Goal: Unclear

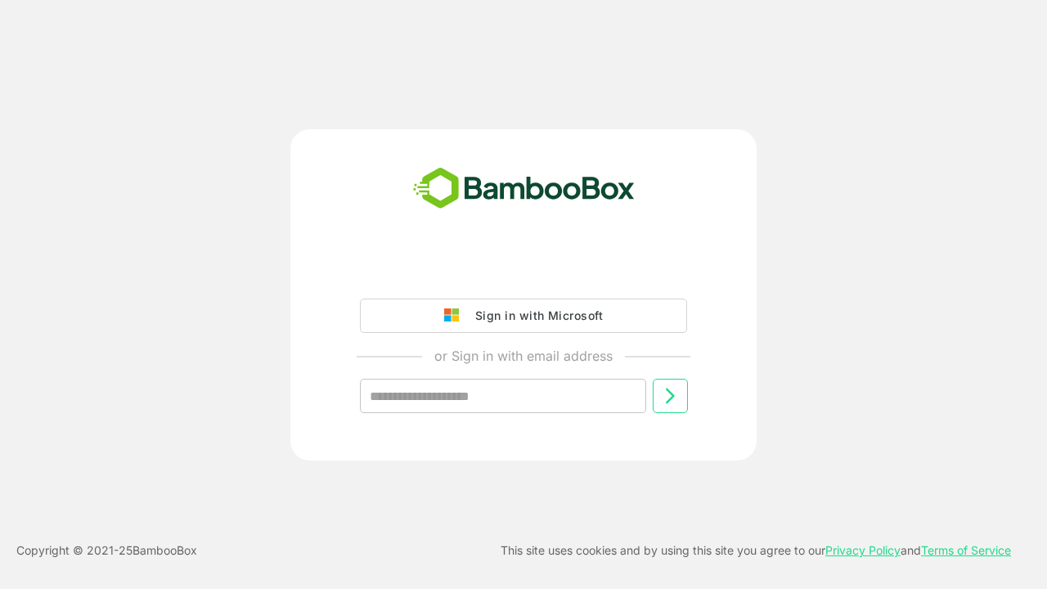
type input "**********"
click at [670, 396] on icon at bounding box center [670, 396] width 20 height 20
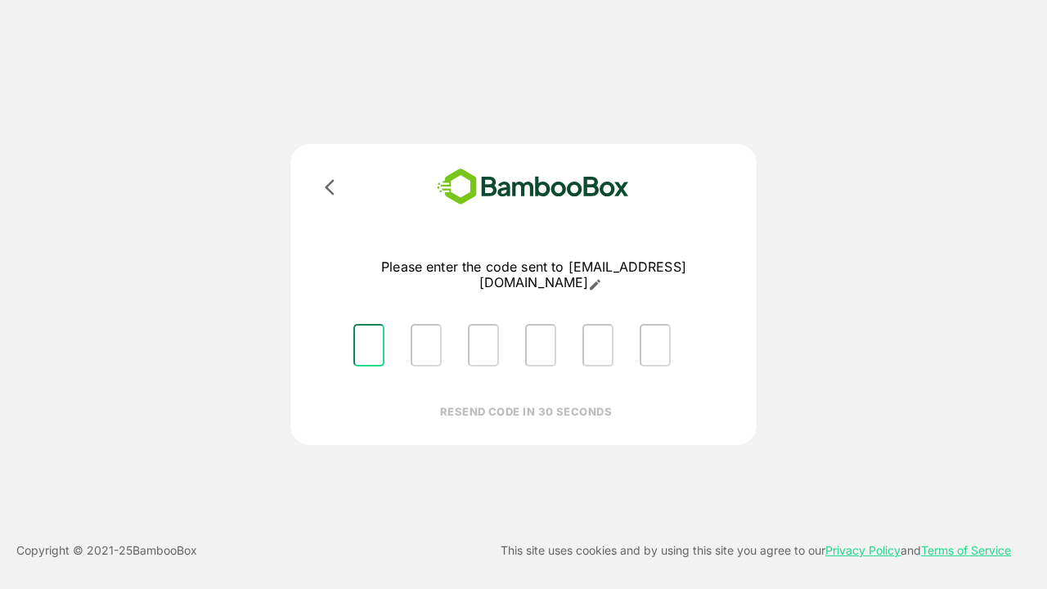
type input "*"
